Goal: Task Accomplishment & Management: Use online tool/utility

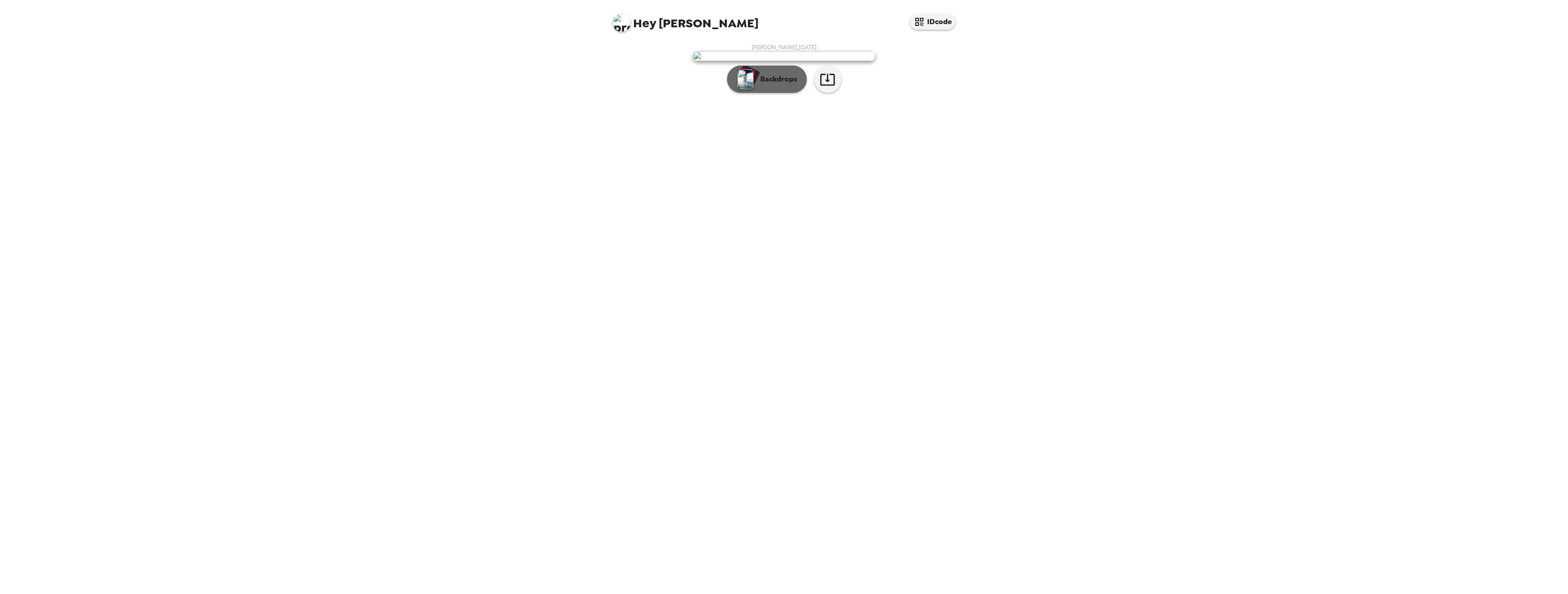
click at [791, 93] on button "Backdrops" at bounding box center [766, 79] width 80 height 27
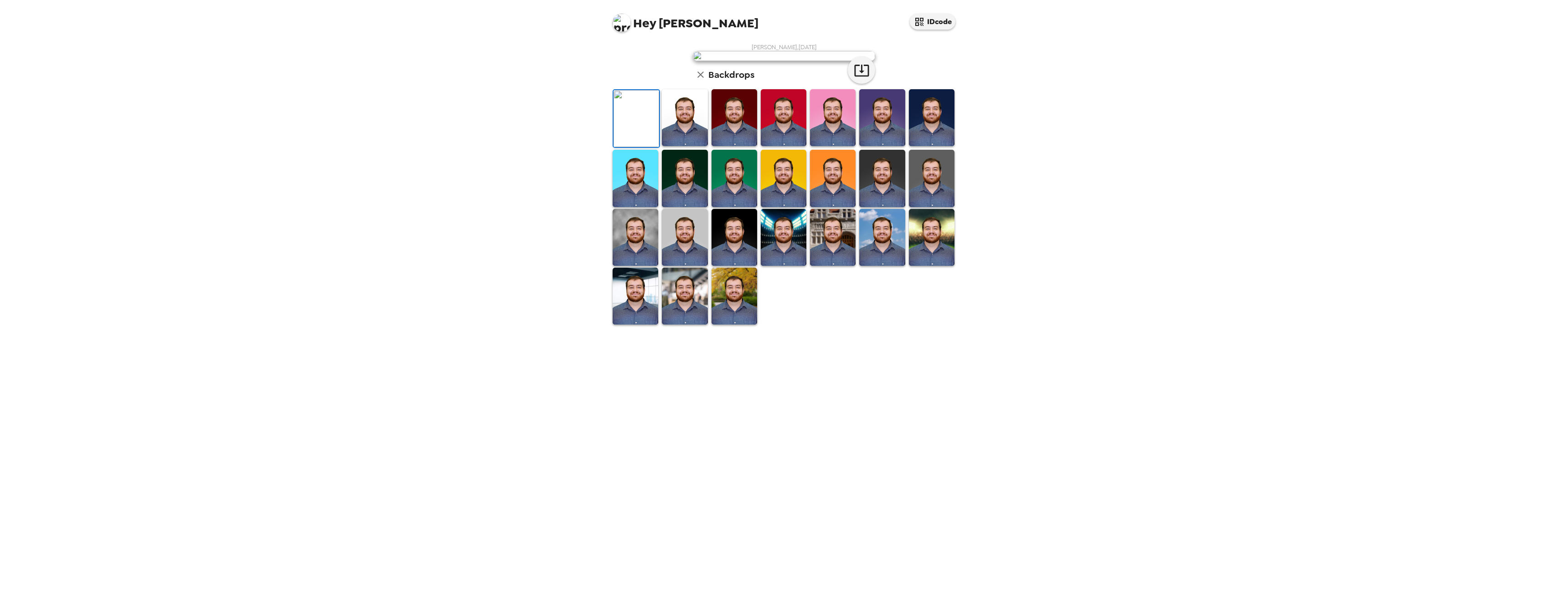
click at [647, 266] on img at bounding box center [635, 238] width 46 height 57
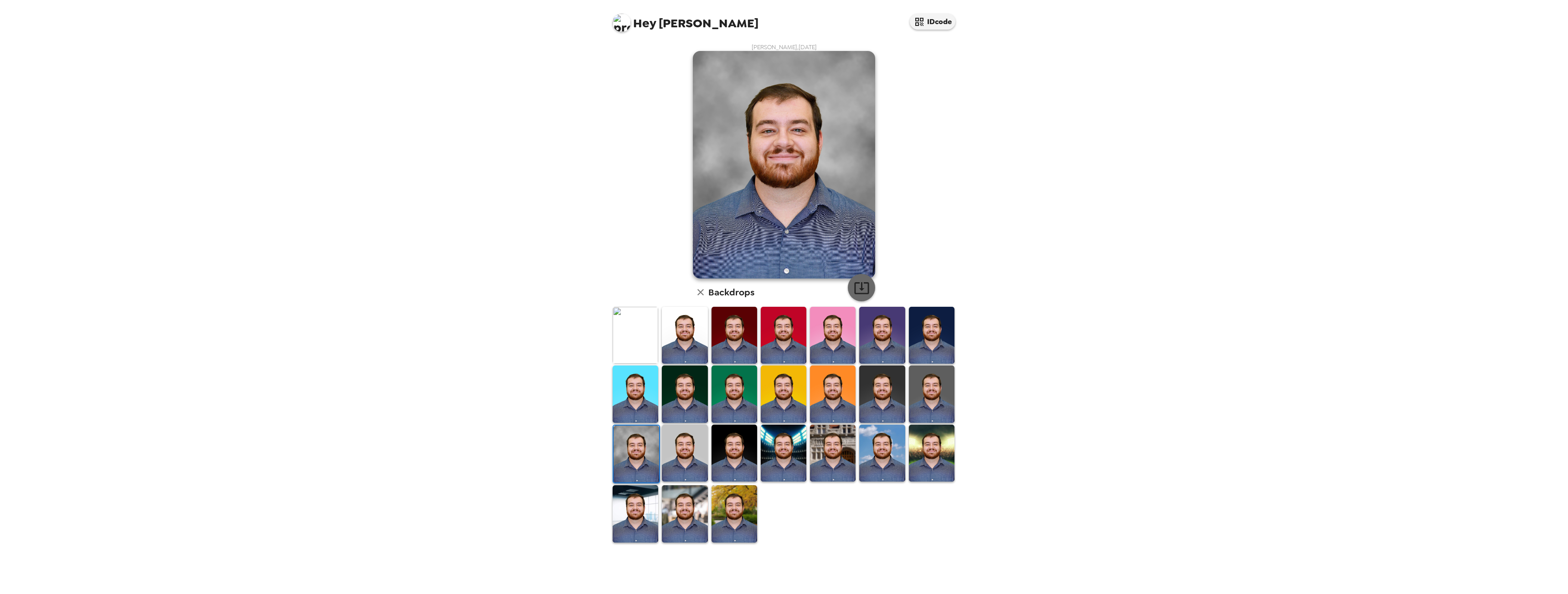
click at [860, 294] on icon "button" at bounding box center [861, 287] width 14 height 12
click at [699, 356] on img at bounding box center [684, 336] width 46 height 57
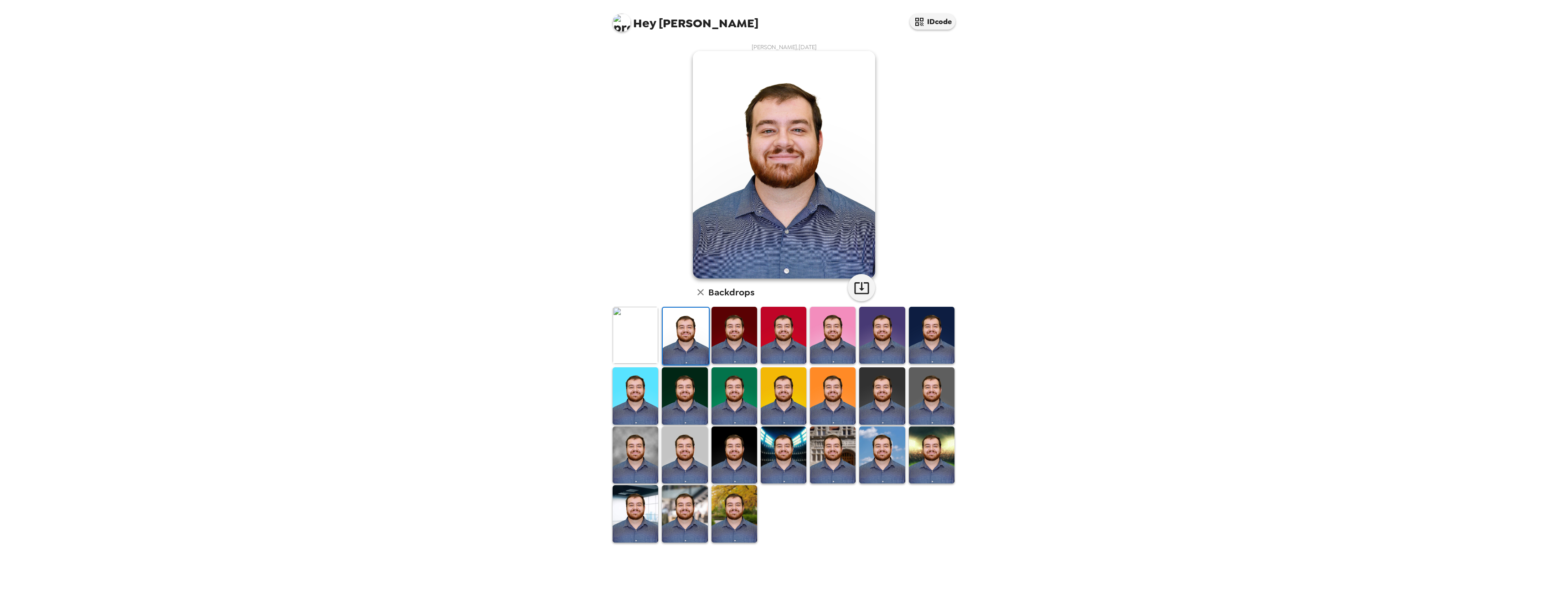
click at [725, 351] on img at bounding box center [734, 336] width 46 height 57
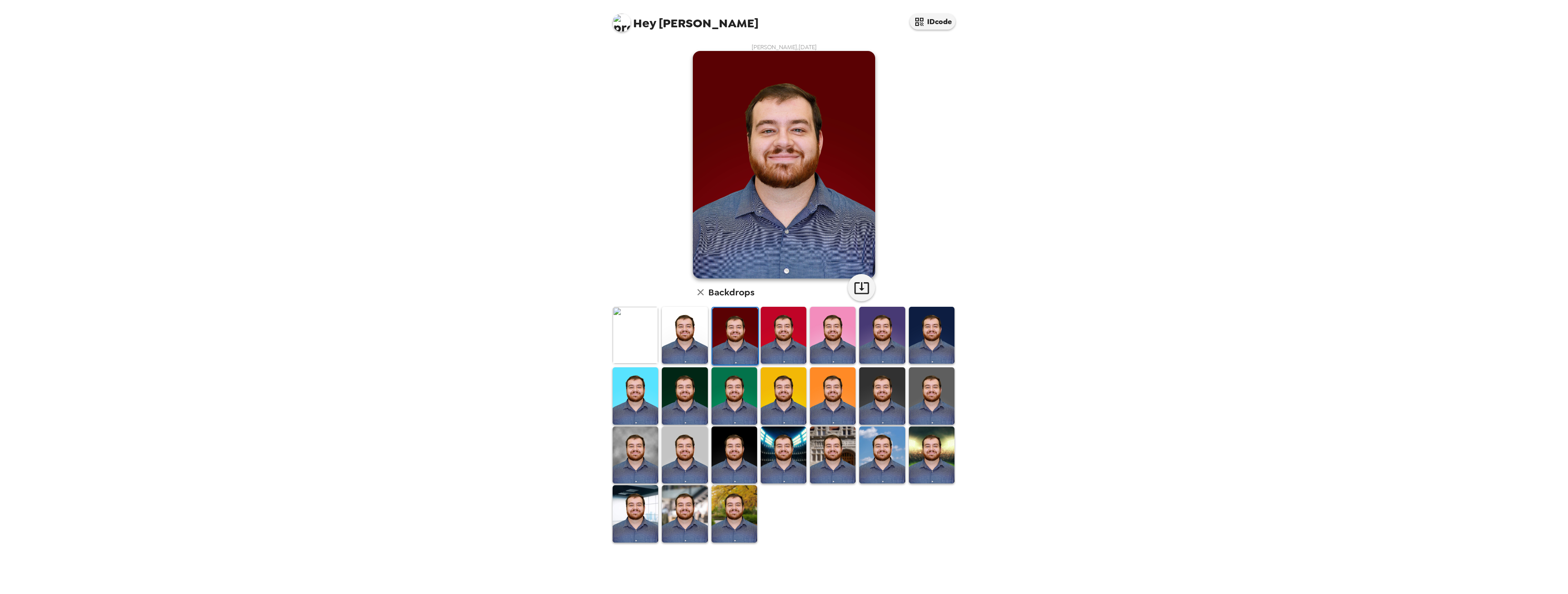
click at [665, 387] on img at bounding box center [684, 396] width 46 height 57
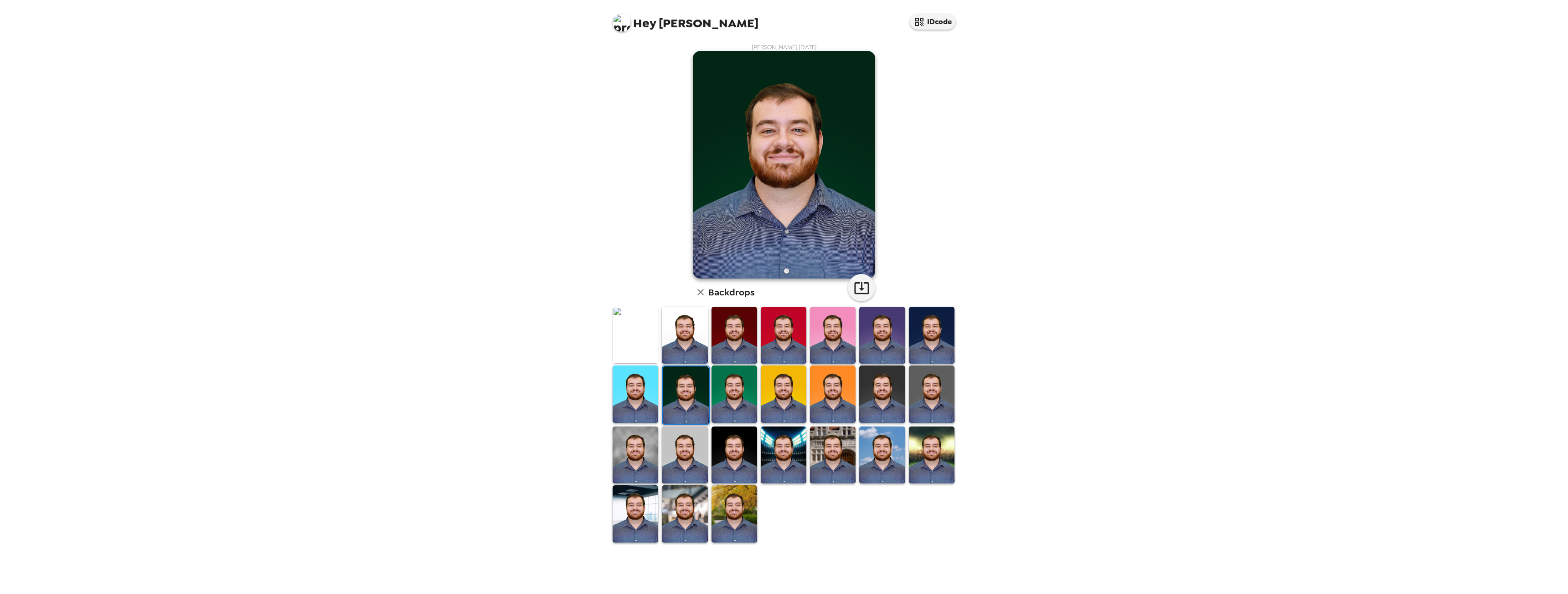
click at [643, 401] on img at bounding box center [635, 394] width 46 height 57
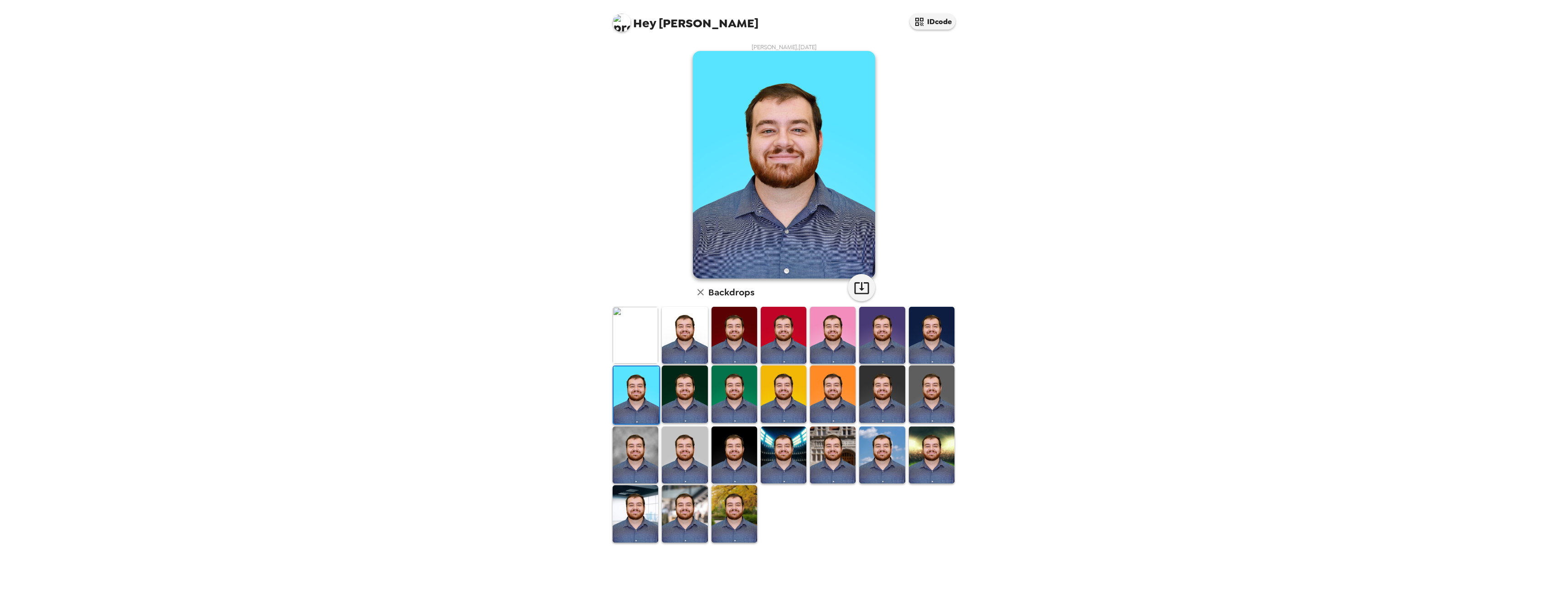
click at [646, 454] on img at bounding box center [635, 455] width 46 height 57
